Goal: Find contact information: Find contact information

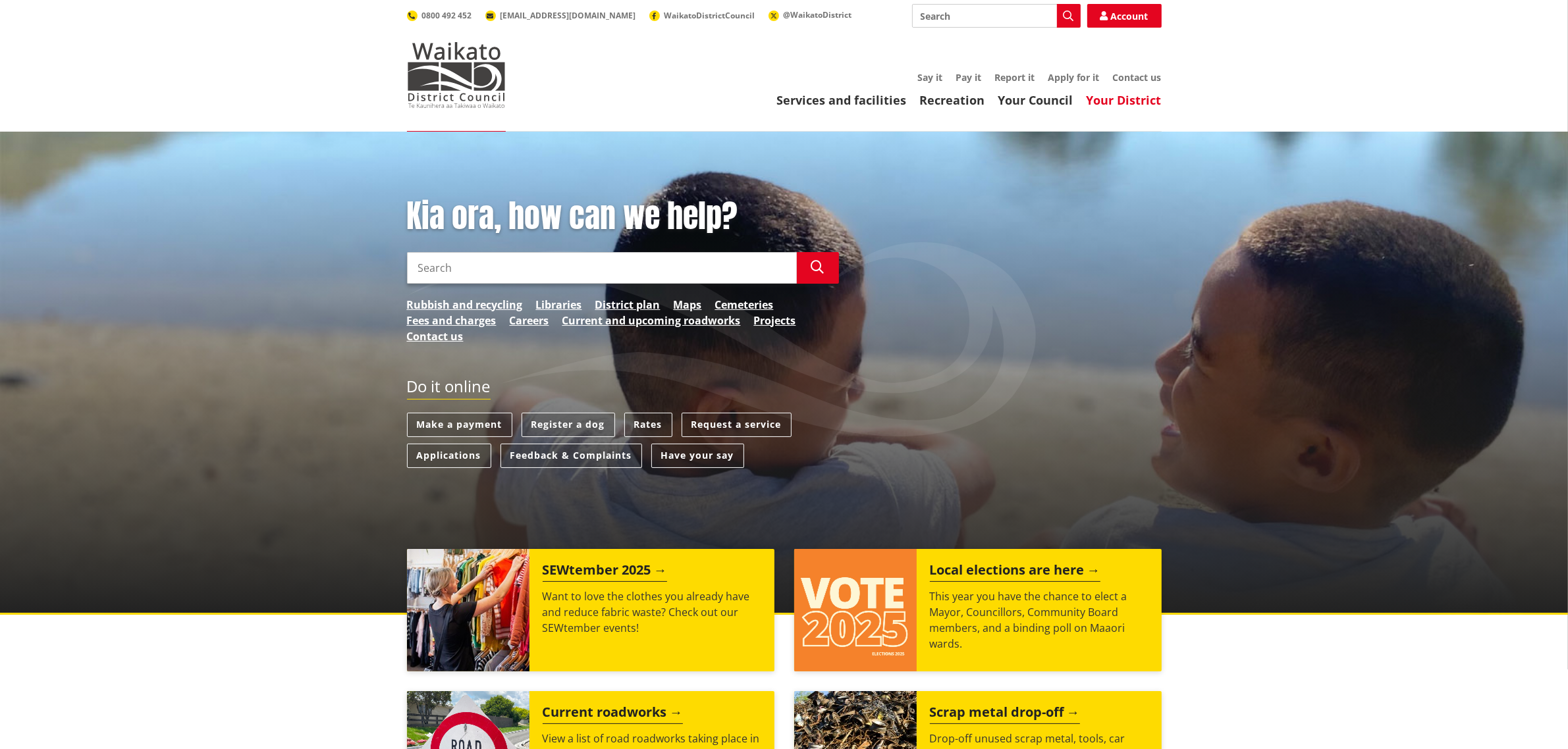
click at [1129, 106] on link "Your District" at bounding box center [1124, 100] width 75 height 16
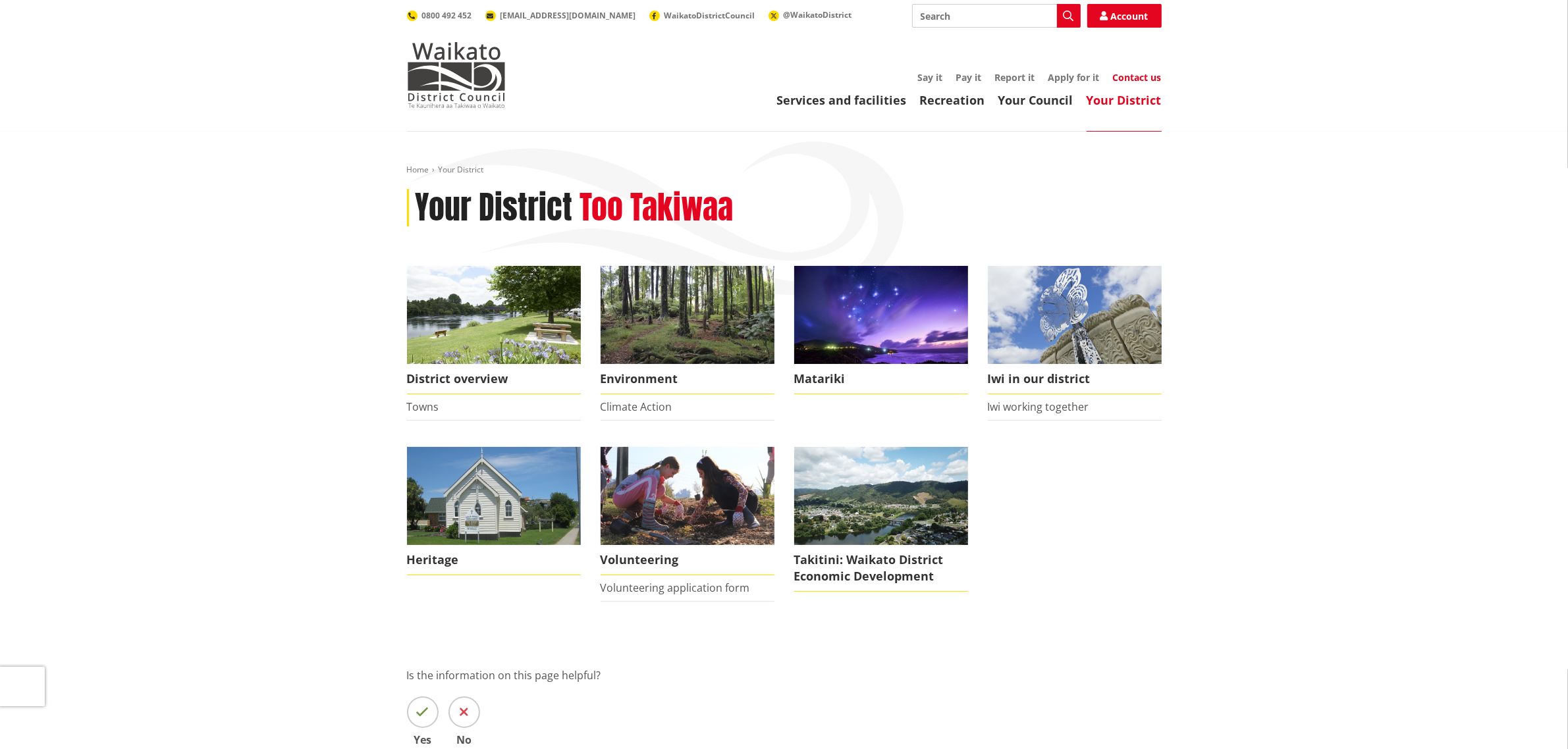
click at [1148, 80] on link "Contact us" at bounding box center [1137, 77] width 49 height 12
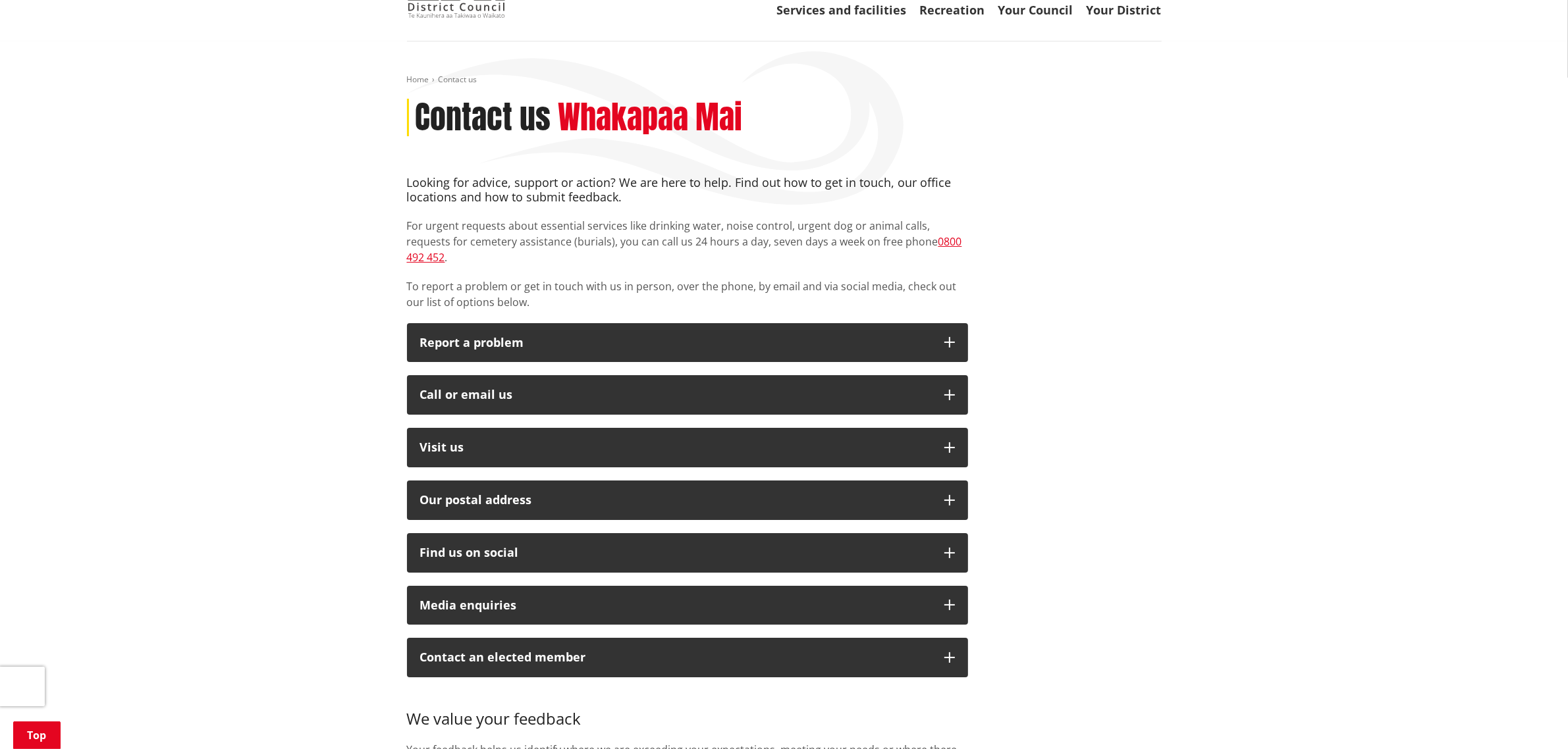
scroll to position [82, 0]
